Goal: Task Accomplishment & Management: Use online tool/utility

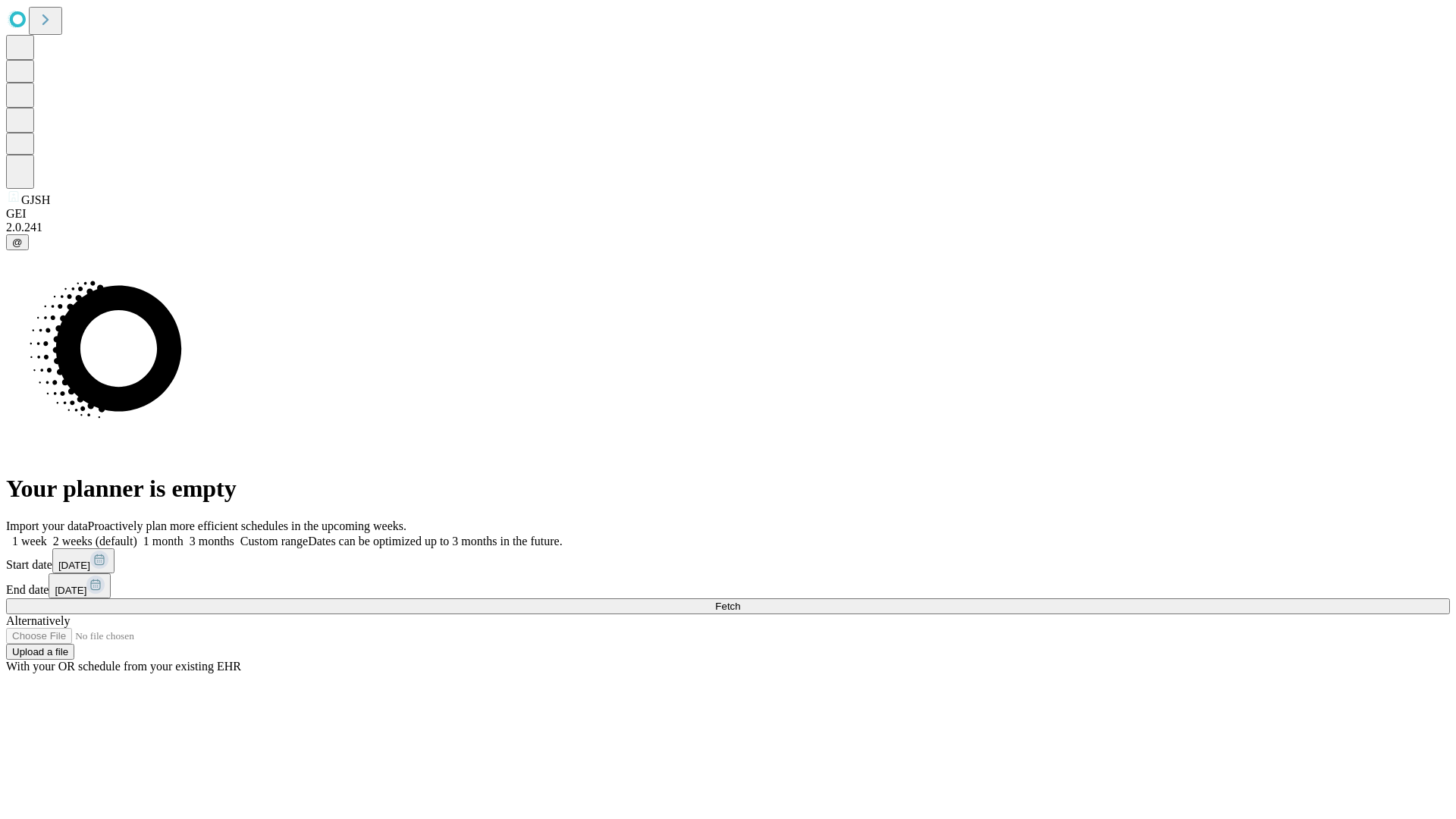
click at [740, 600] on span "Fetch" at bounding box center [727, 605] width 25 height 11
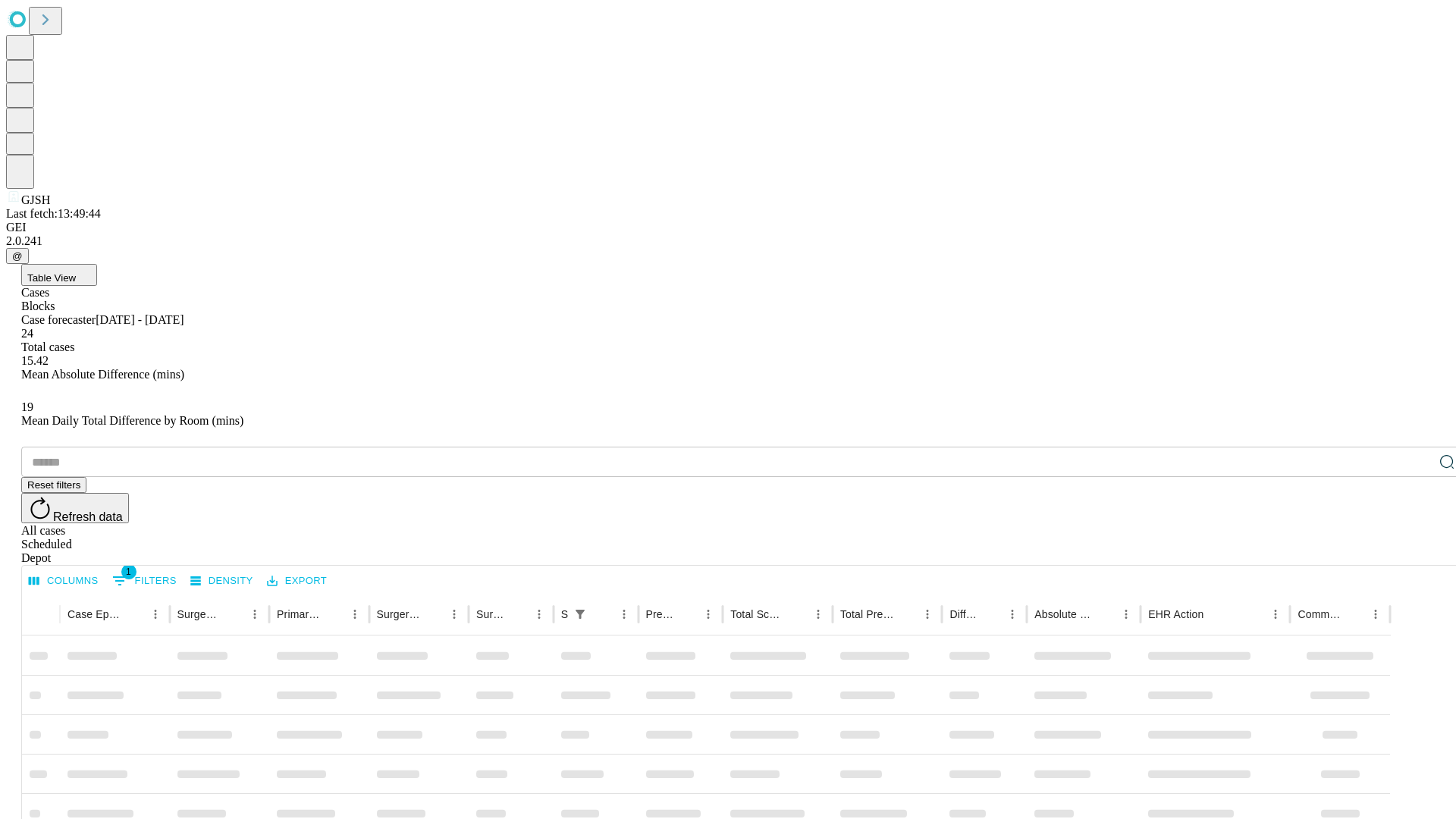
click at [1416, 551] on div "Depot" at bounding box center [743, 558] width 1444 height 14
